Goal: Communication & Community: Answer question/provide support

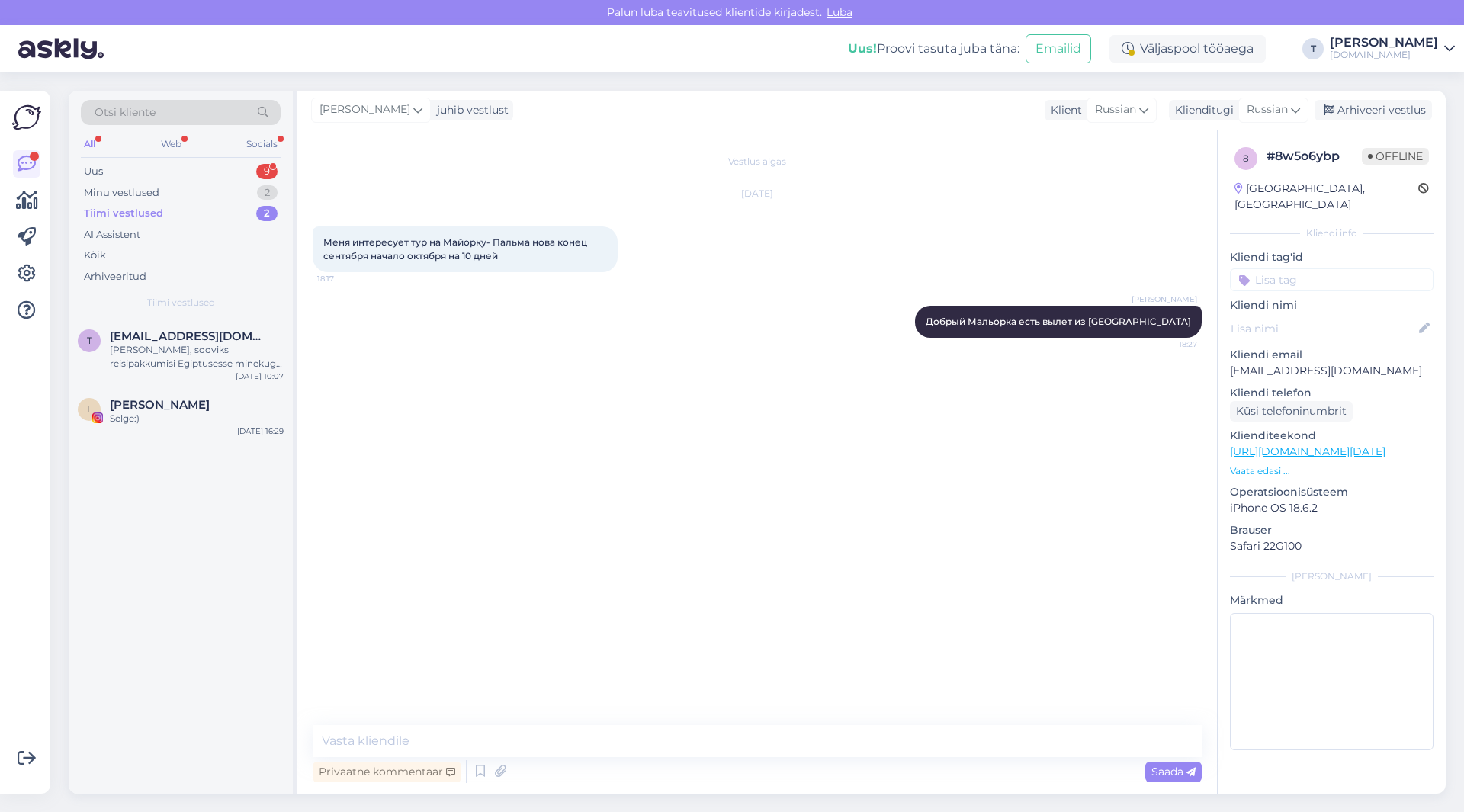
click at [203, 170] on div "Uus 9" at bounding box center [180, 172] width 200 height 21
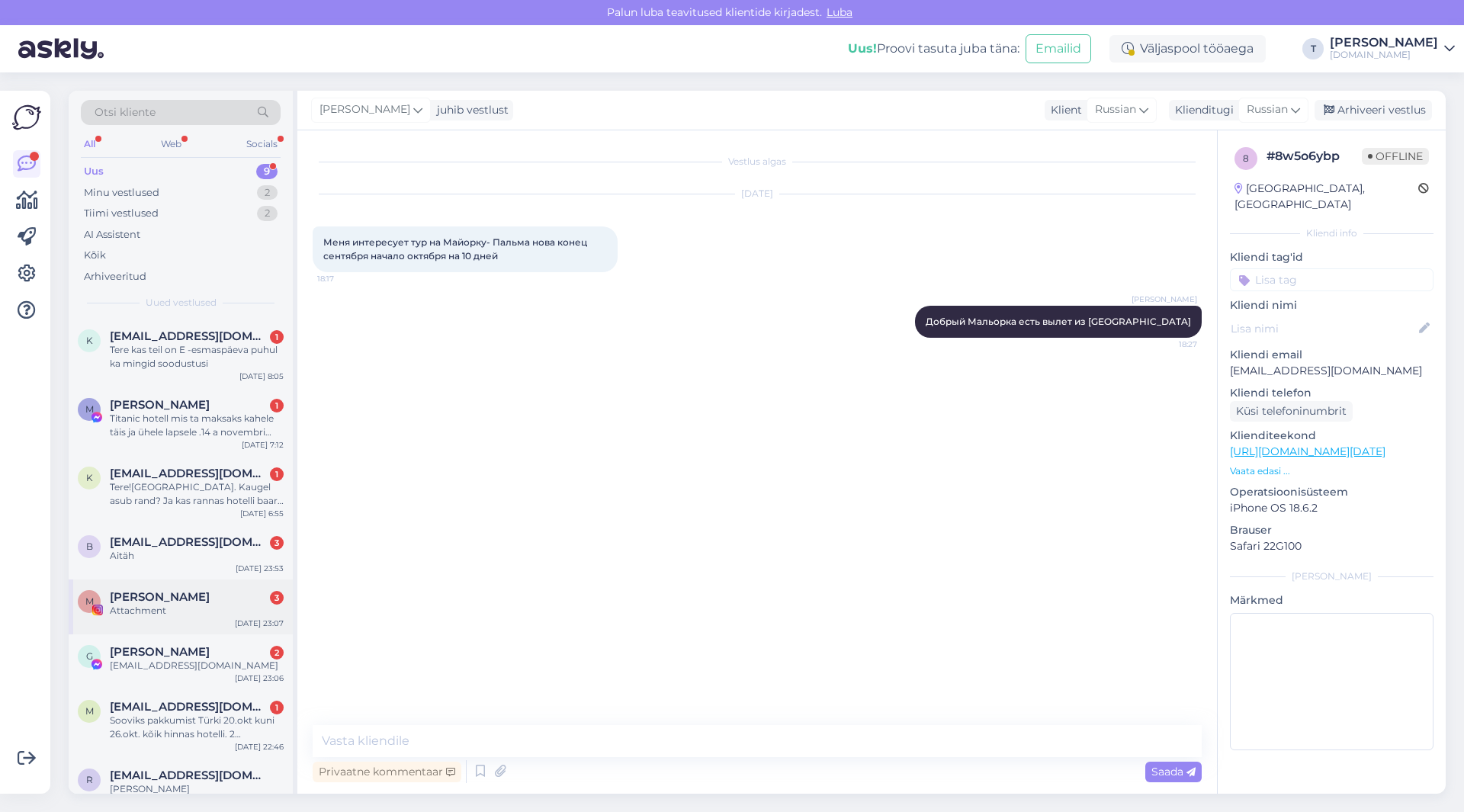
scroll to position [88, 0]
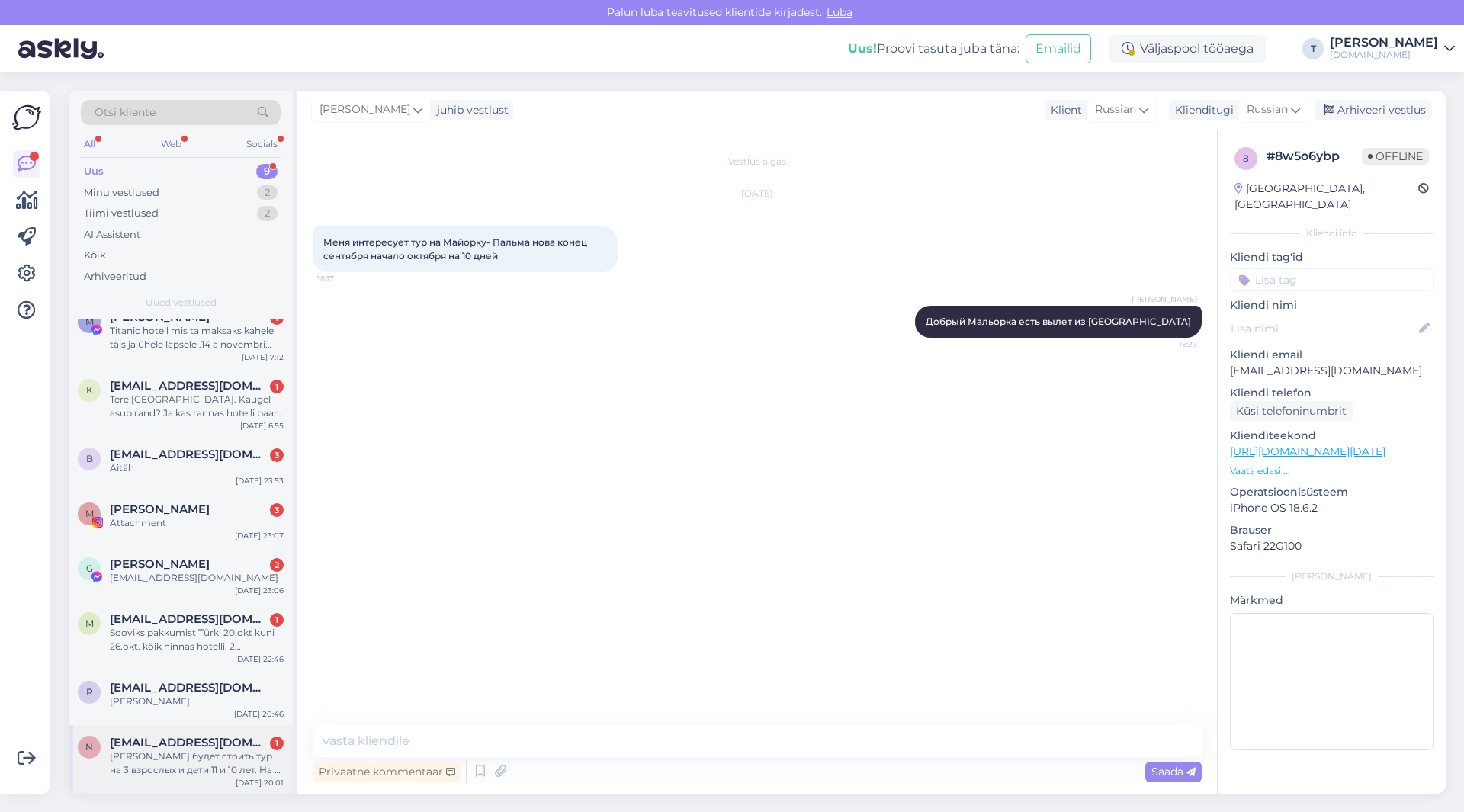
click at [181, 756] on div "[PERSON_NAME] будет стоить тур на 3 взрослых и дети 11 и 10 лет. На 7 дней выле…" at bounding box center [197, 763] width 174 height 27
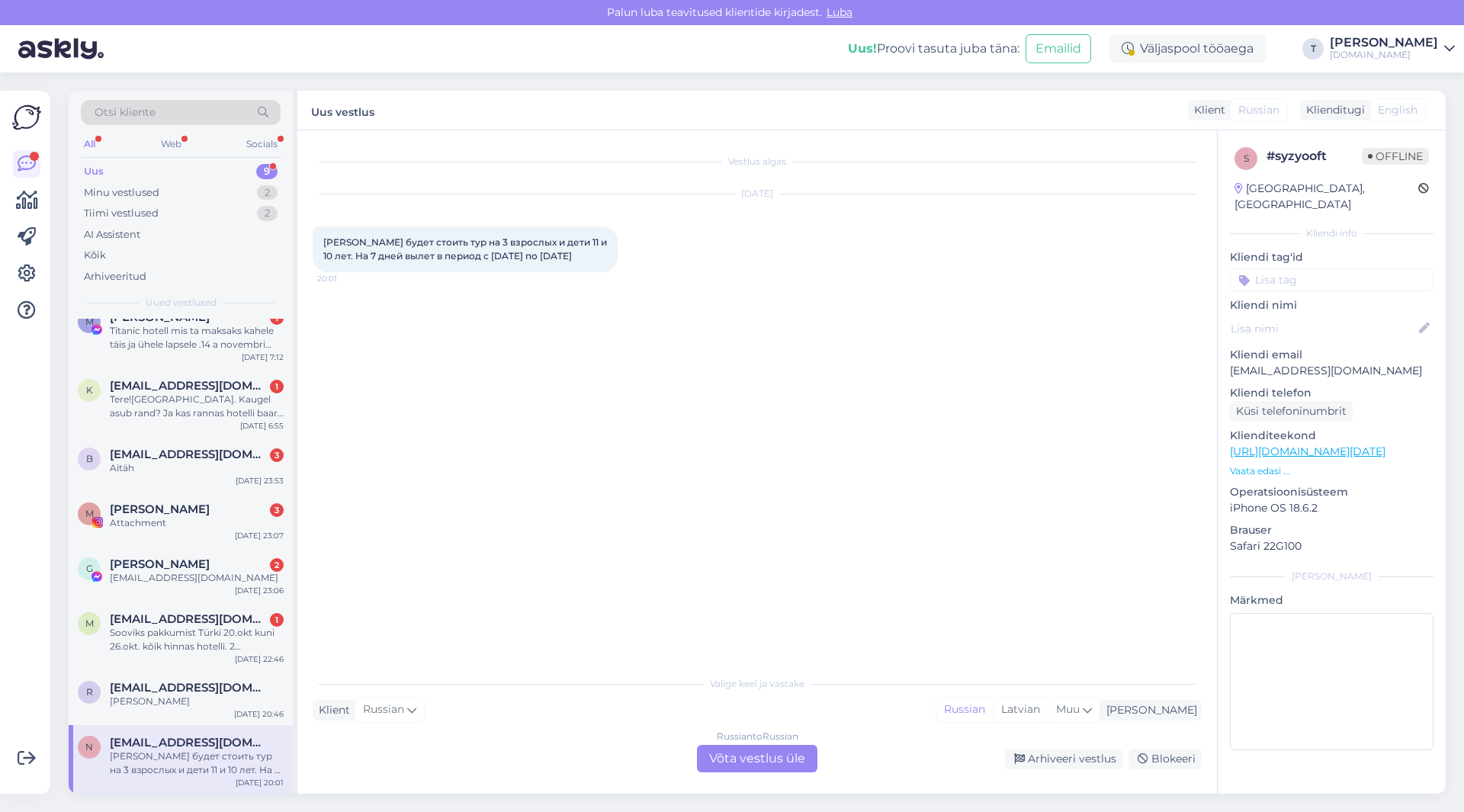
click at [727, 756] on div "Russian to Russian Võta vestlus üle" at bounding box center [757, 758] width 121 height 27
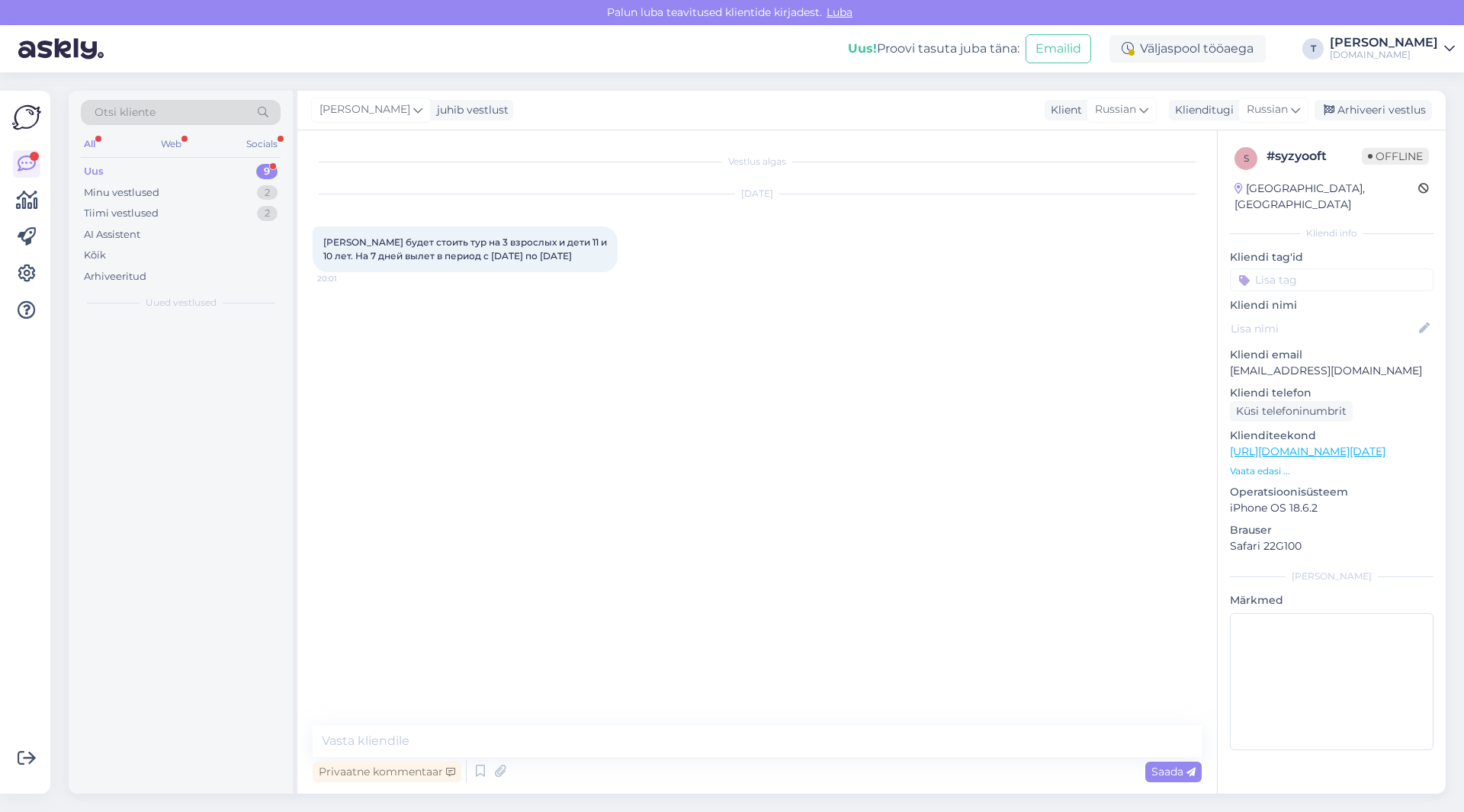
scroll to position [0, 0]
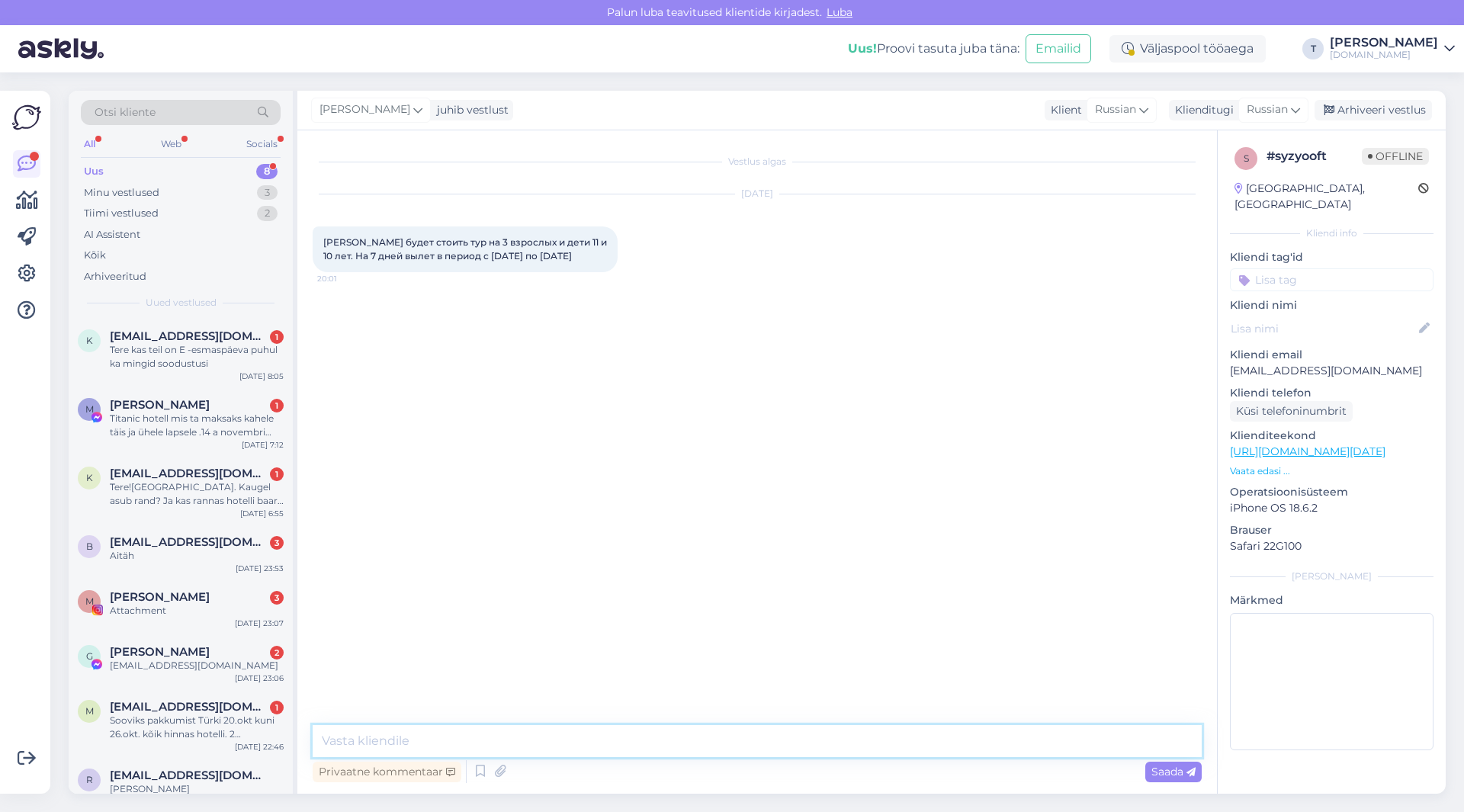
click at [567, 733] on textarea at bounding box center [757, 741] width 889 height 32
type textarea "L"
type textarea "Доброе утро , куда вы желаете и может какой то отель именно?"
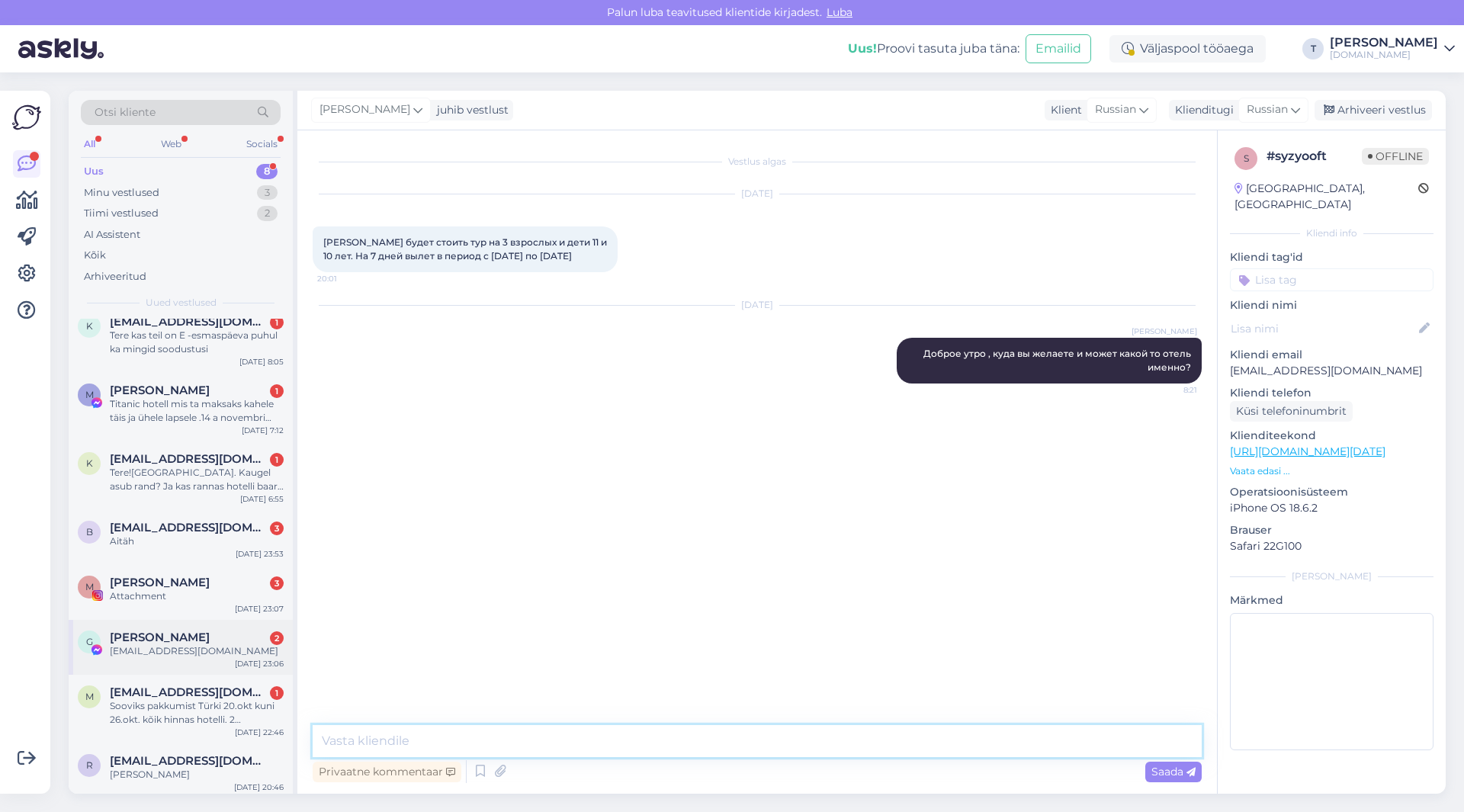
scroll to position [19, 0]
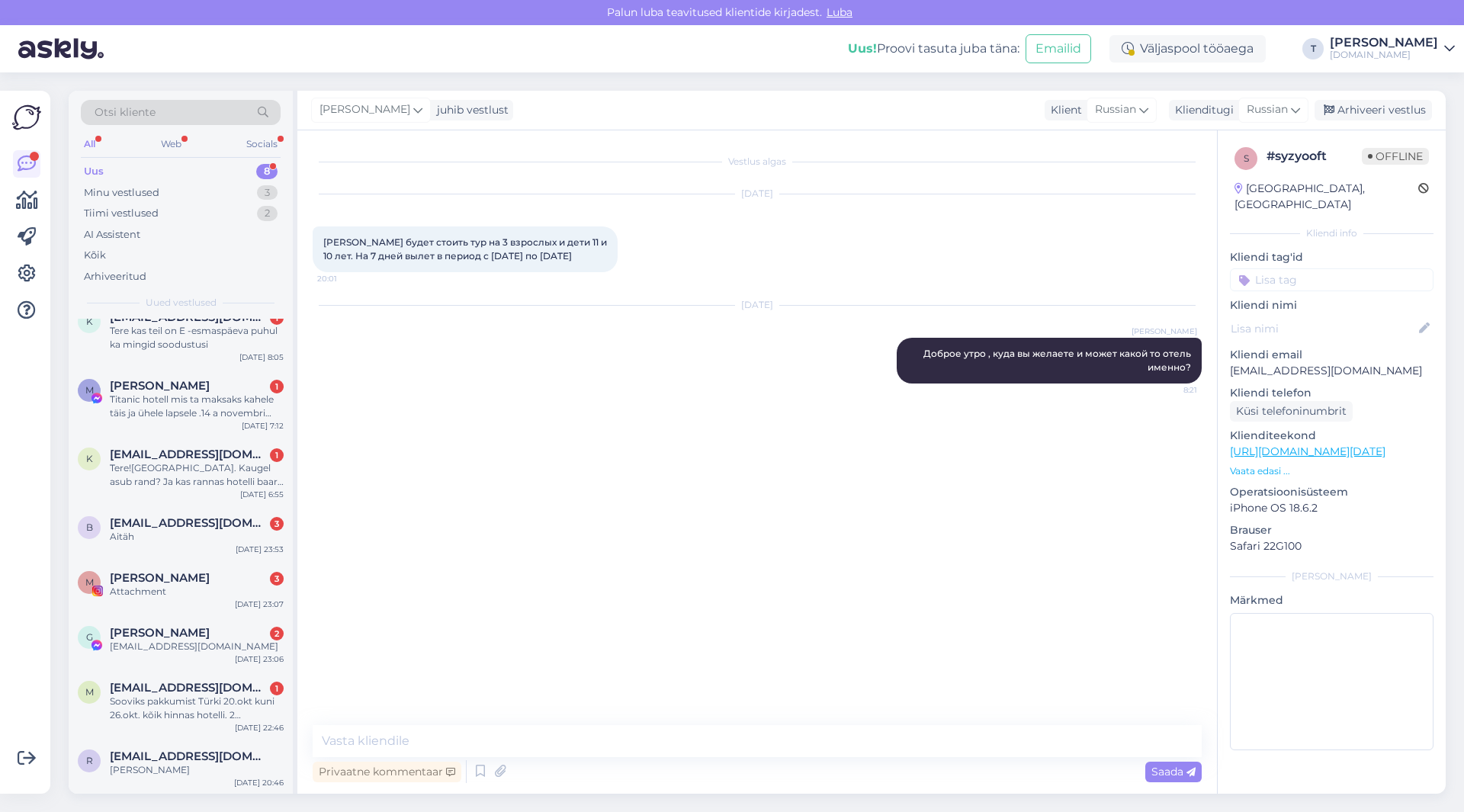
click at [1277, 465] on p "Vaata edasi ..." at bounding box center [1331, 472] width 203 height 14
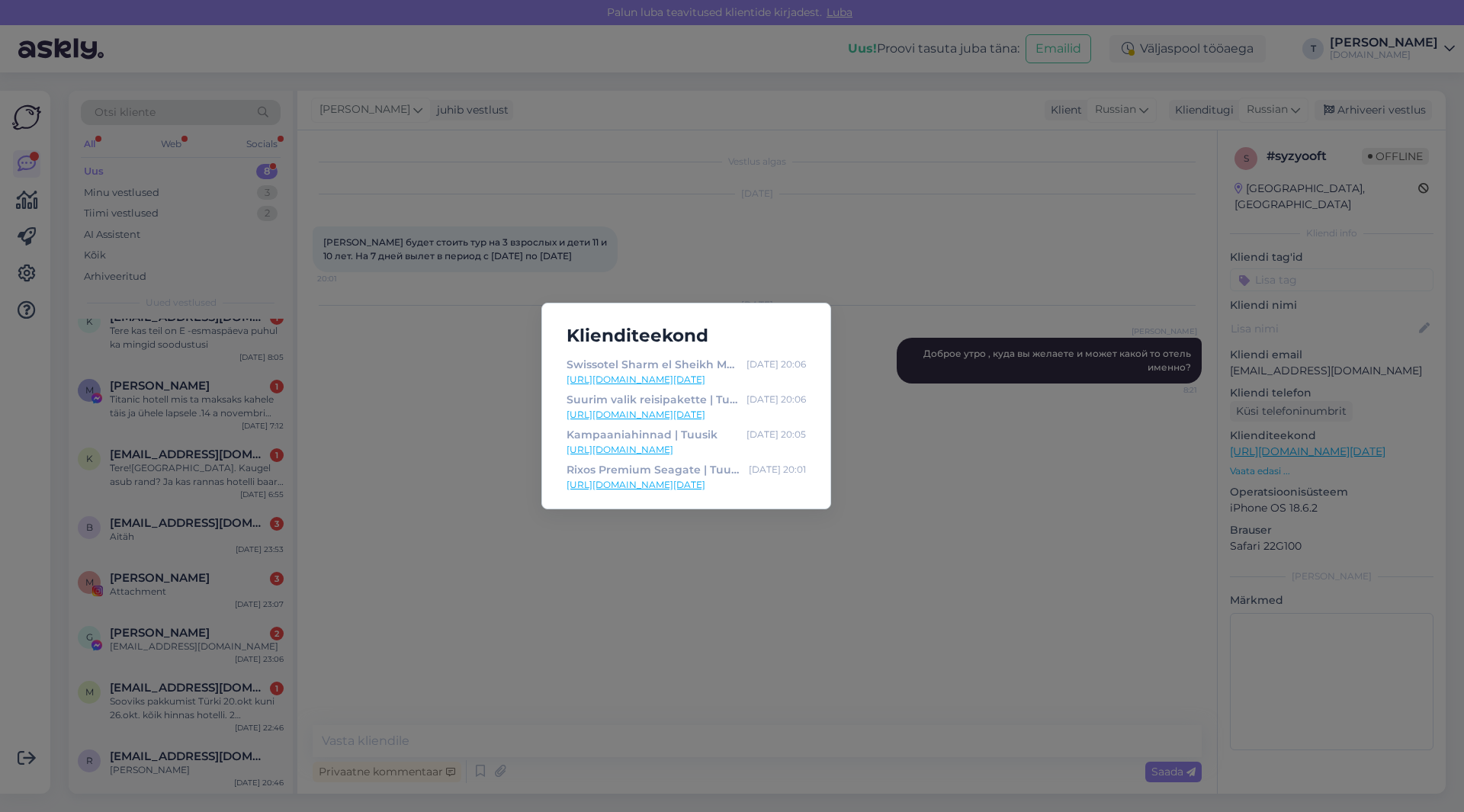
click at [952, 583] on div "Klienditeekond Swissotel Sharm [GEOGRAPHIC_DATA] Managed by Rixos | Tuusik [DAT…" at bounding box center [732, 406] width 1464 height 812
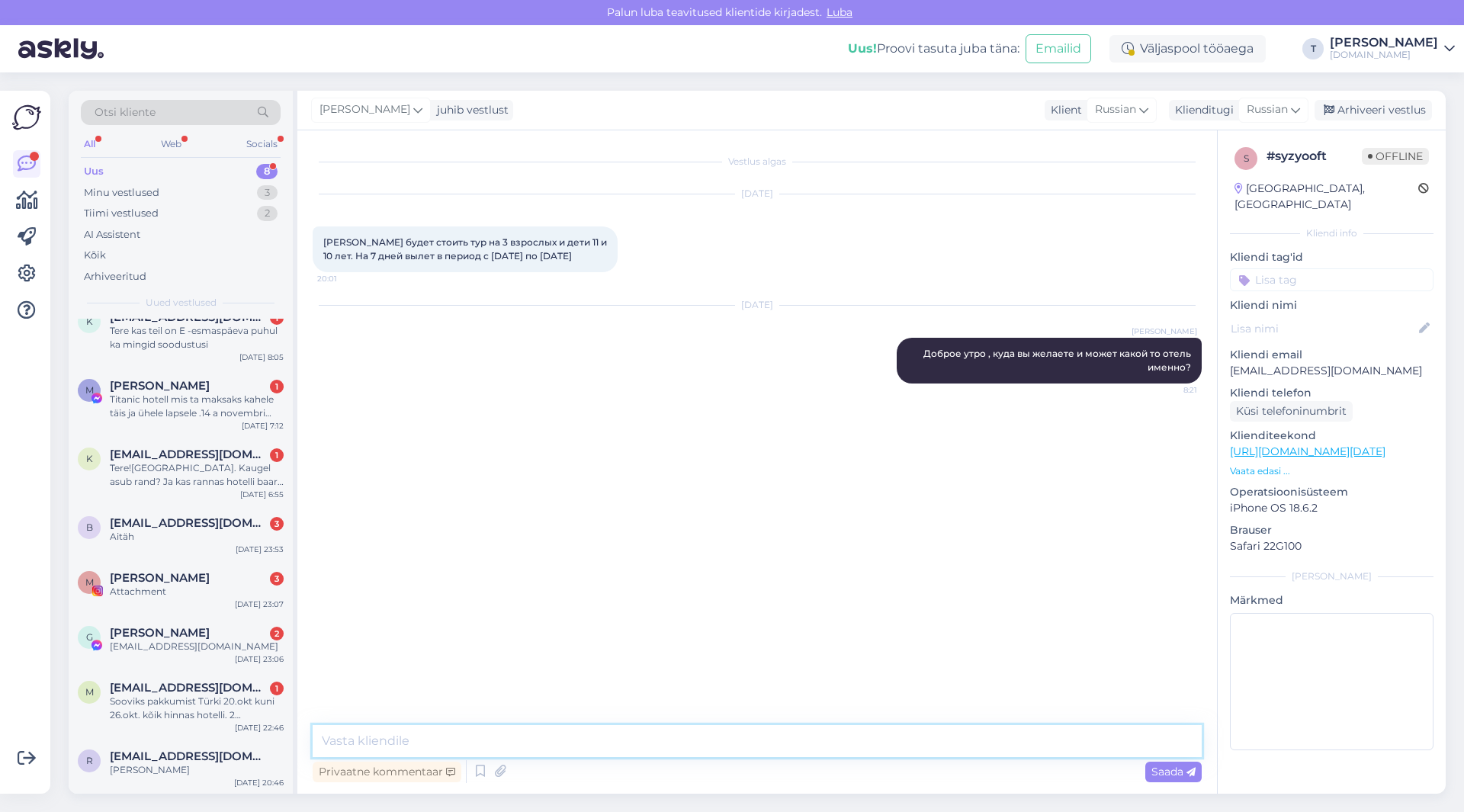
click at [730, 733] on textarea at bounding box center [757, 741] width 889 height 32
type textarea "я пришлю на почту вам"
